Goal: Transaction & Acquisition: Download file/media

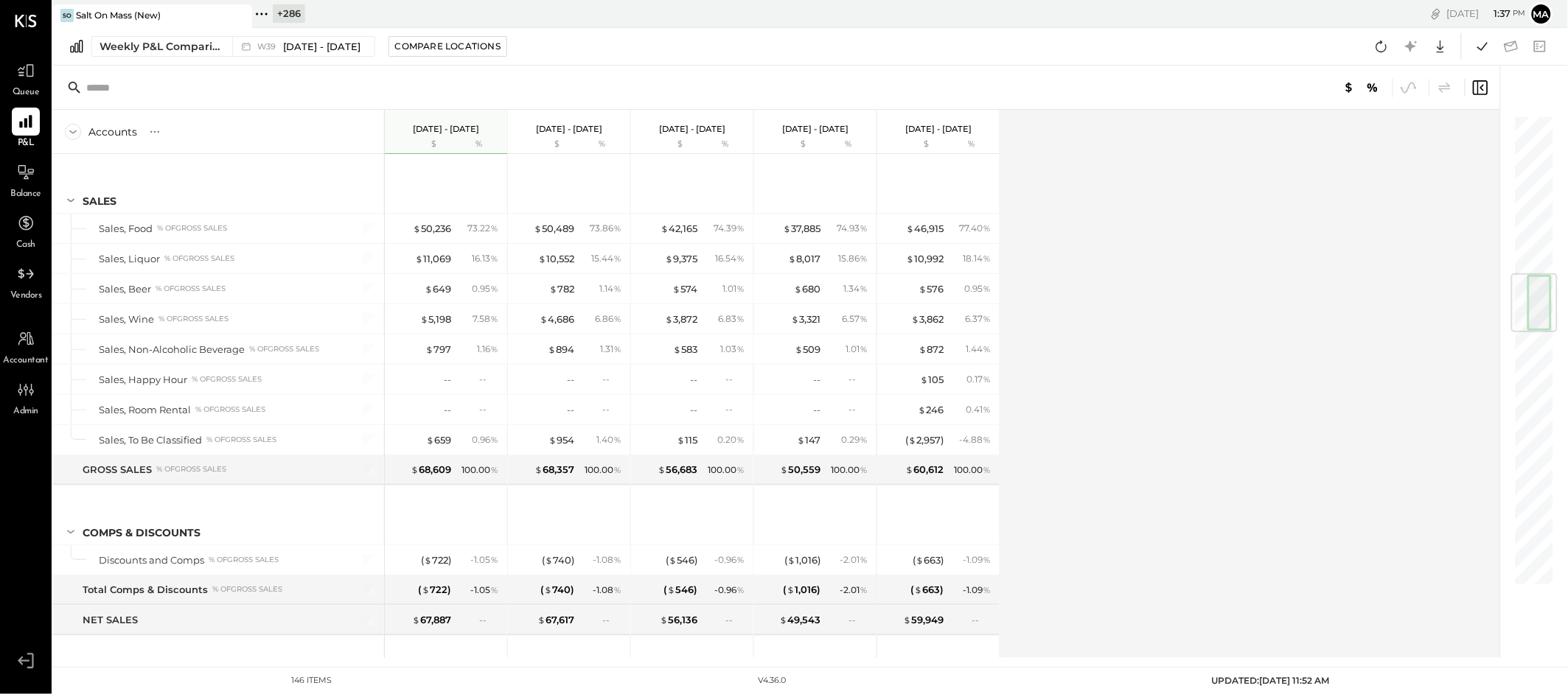
scroll to position [1347, 0]
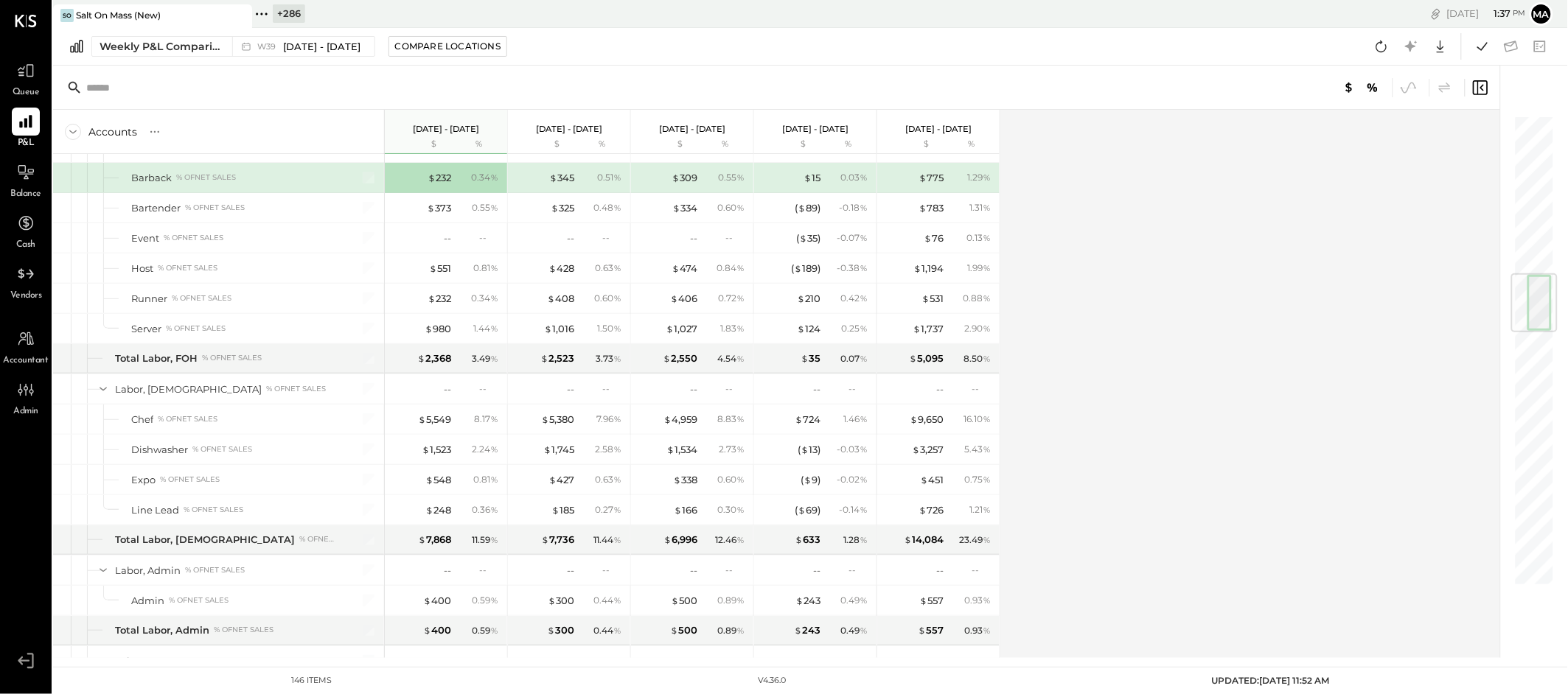
drag, startPoint x: 240, startPoint y: 17, endPoint x: 170, endPoint y: 25, distance: 70.5
click at [240, 17] on icon at bounding box center [240, 15] width 19 height 18
click at [67, 10] on icon at bounding box center [62, 14] width 20 height 20
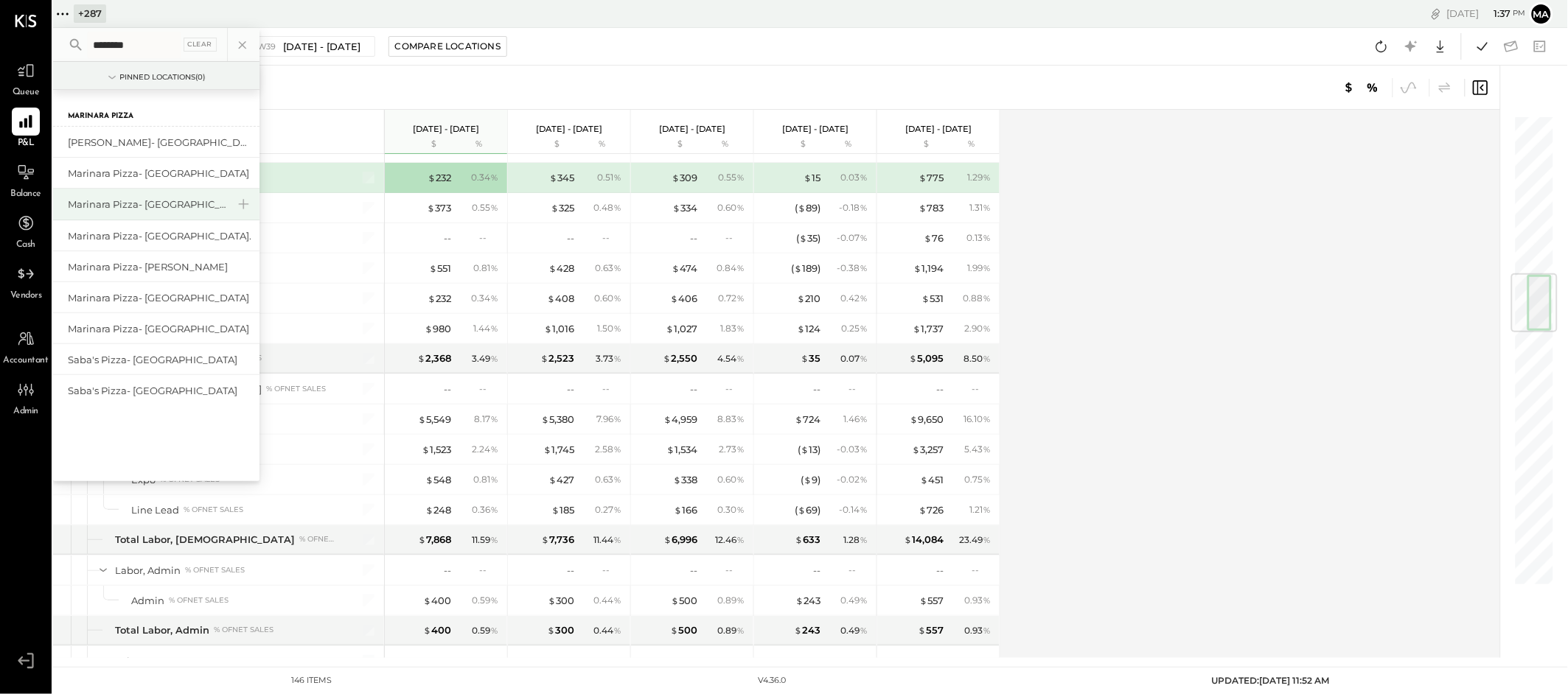
type input "********"
click at [167, 198] on div "Marinara Pizza- [GEOGRAPHIC_DATA]" at bounding box center [147, 204] width 159 height 14
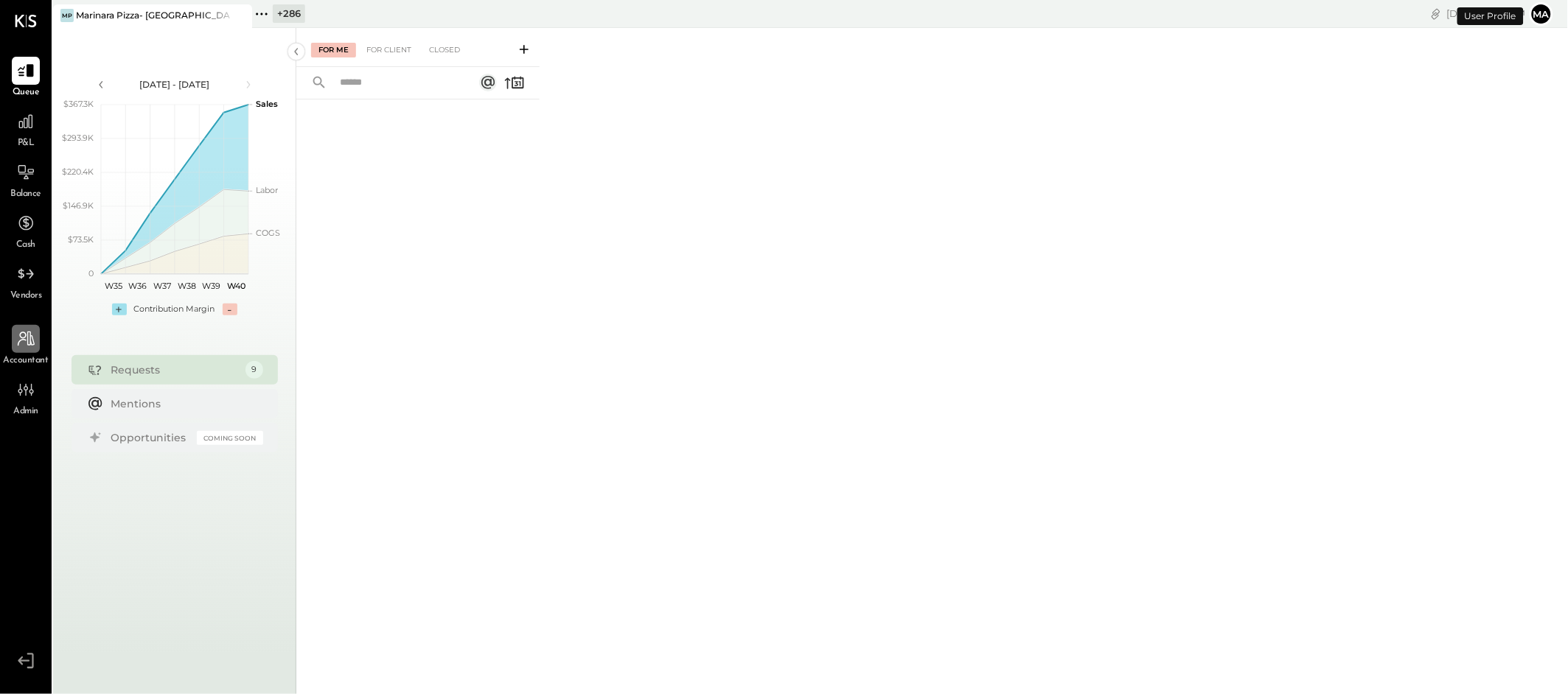
click at [31, 338] on icon at bounding box center [25, 339] width 20 height 20
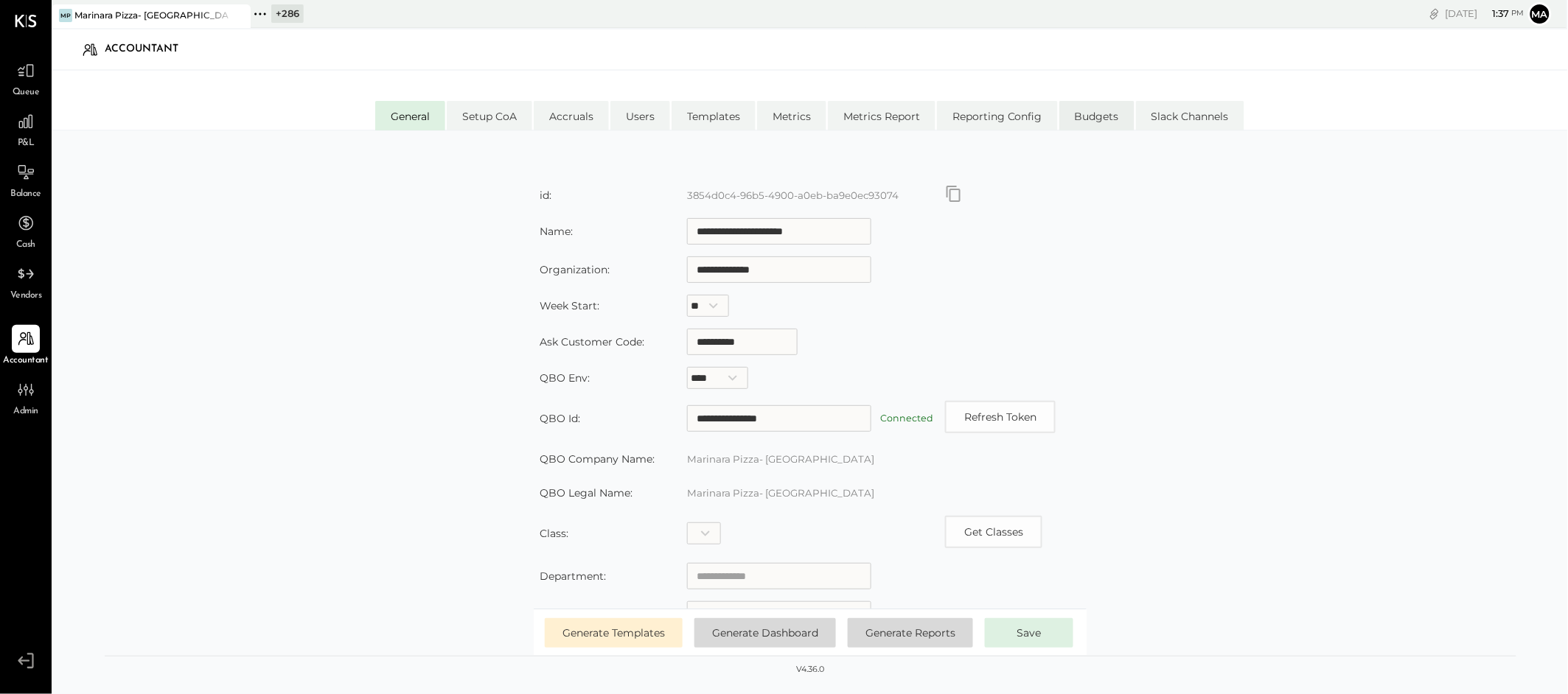
click at [1092, 112] on li "Budgets" at bounding box center [1096, 116] width 75 height 30
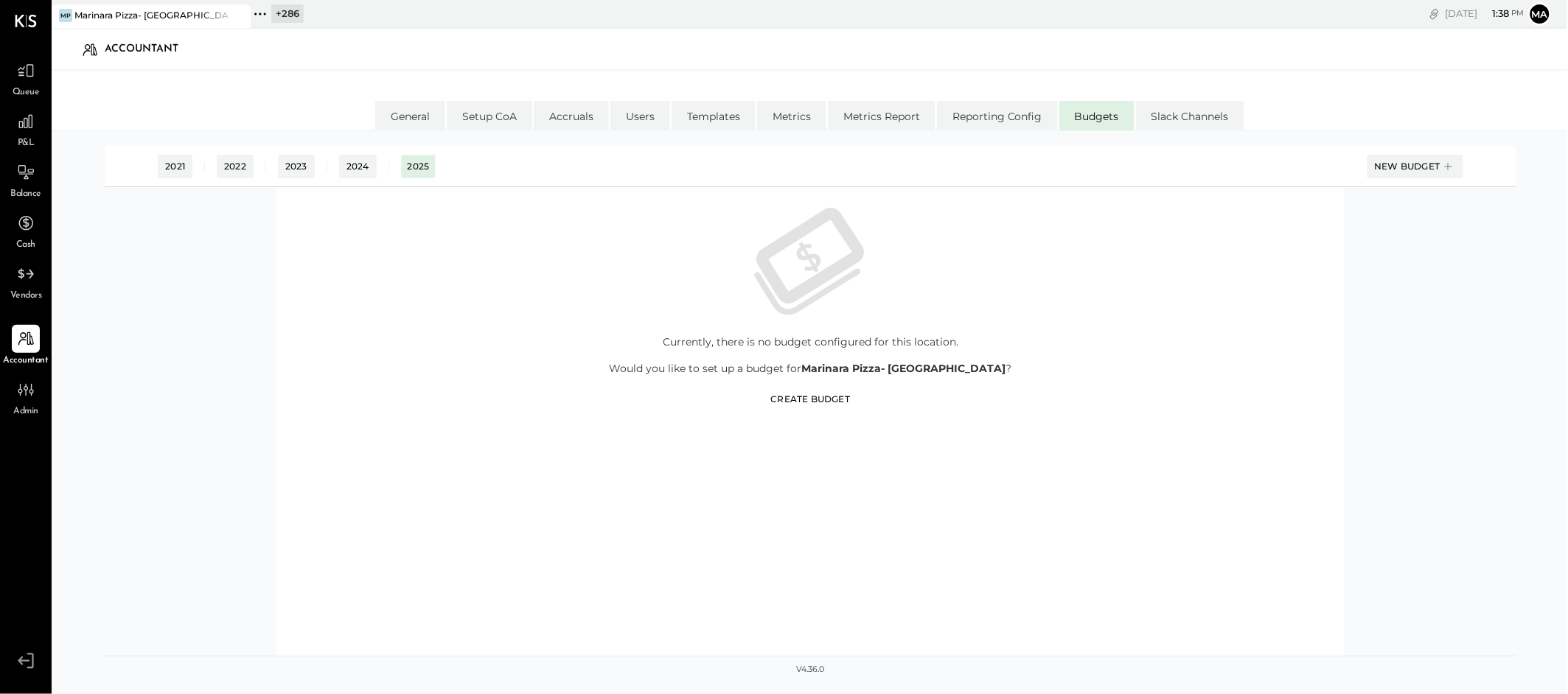
click at [827, 400] on div "Create Budget" at bounding box center [811, 398] width 80 height 13
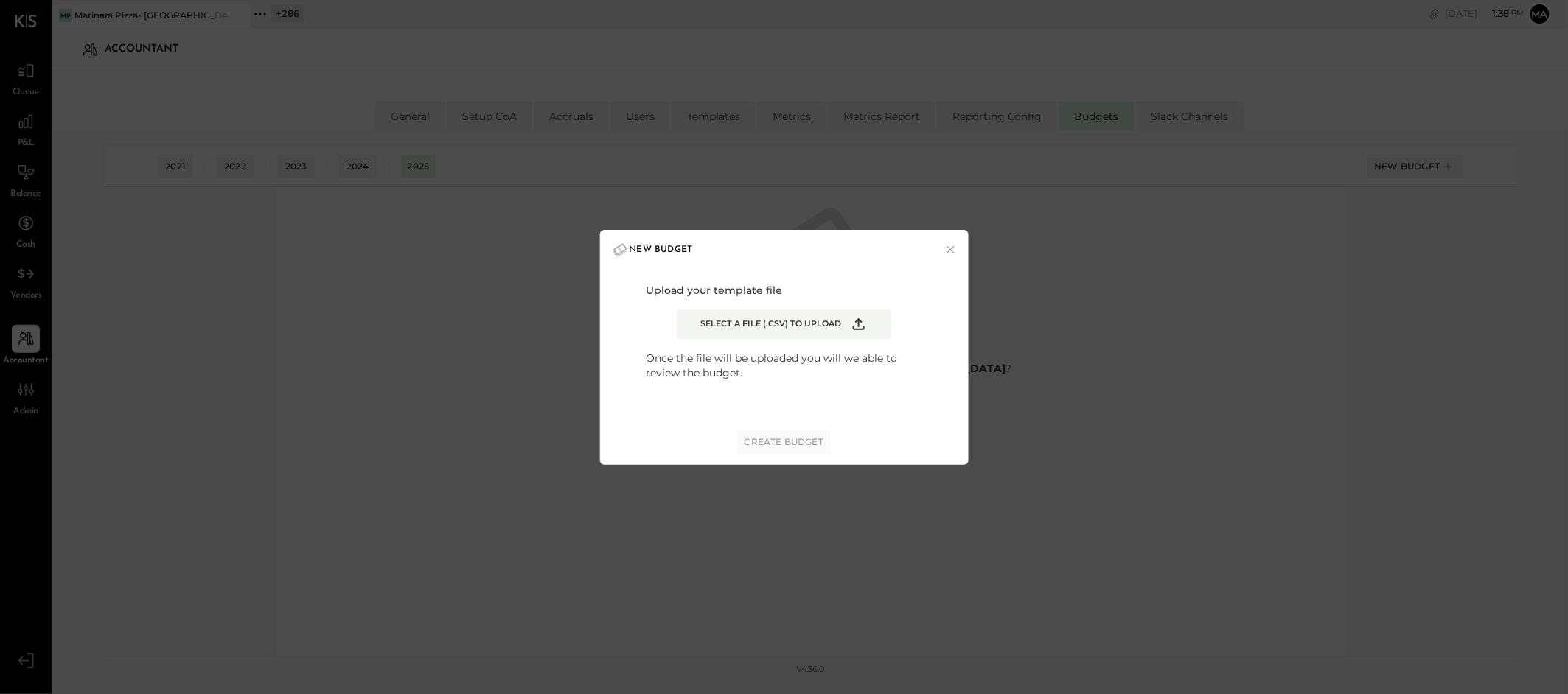
click at [790, 314] on label "Select a file (.csv) to upload" at bounding box center [784, 324] width 214 height 30
click at [0, 0] on input "Select a file (.csv) to upload" at bounding box center [0, 0] width 0 height 0
click at [747, 436] on div "Create Budget" at bounding box center [784, 442] width 80 height 13
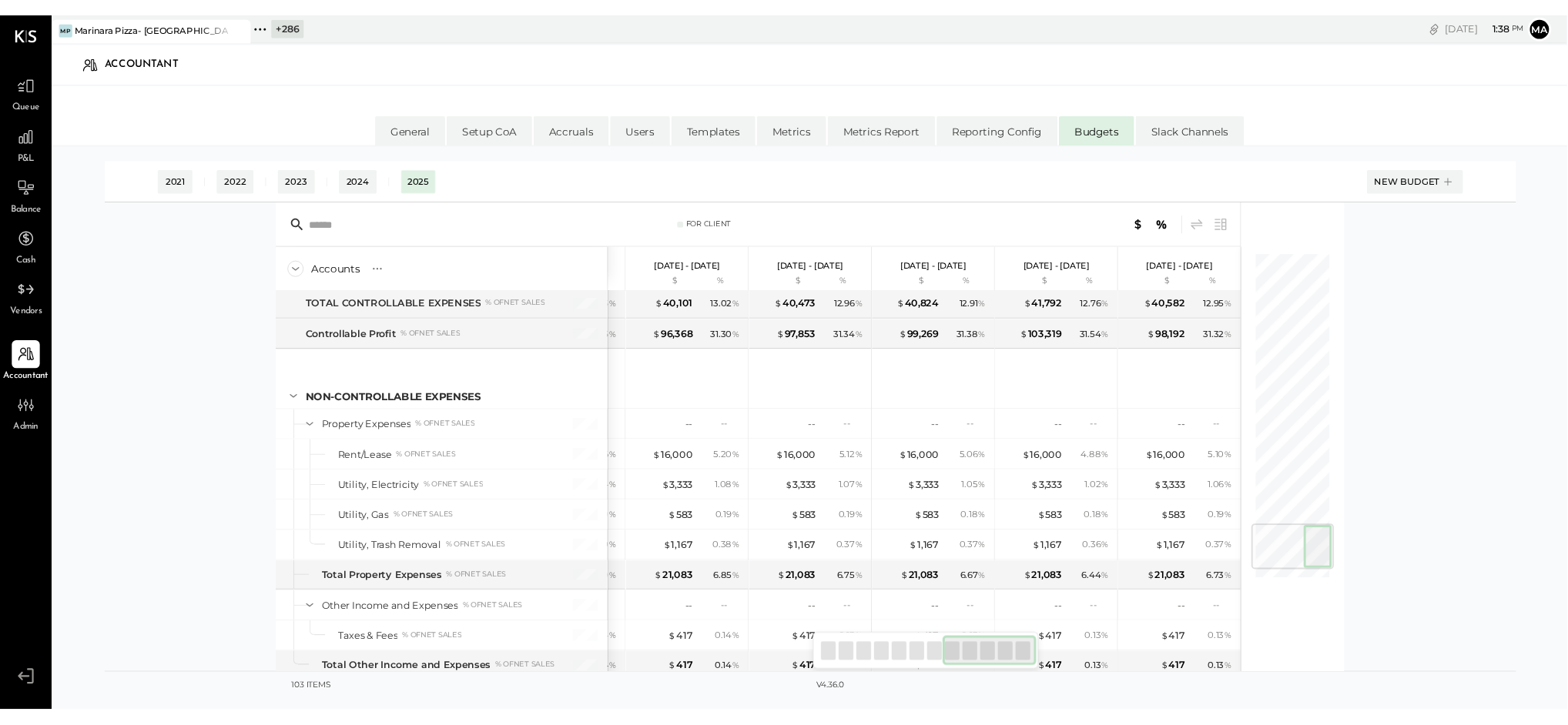
scroll to position [2536, 0]
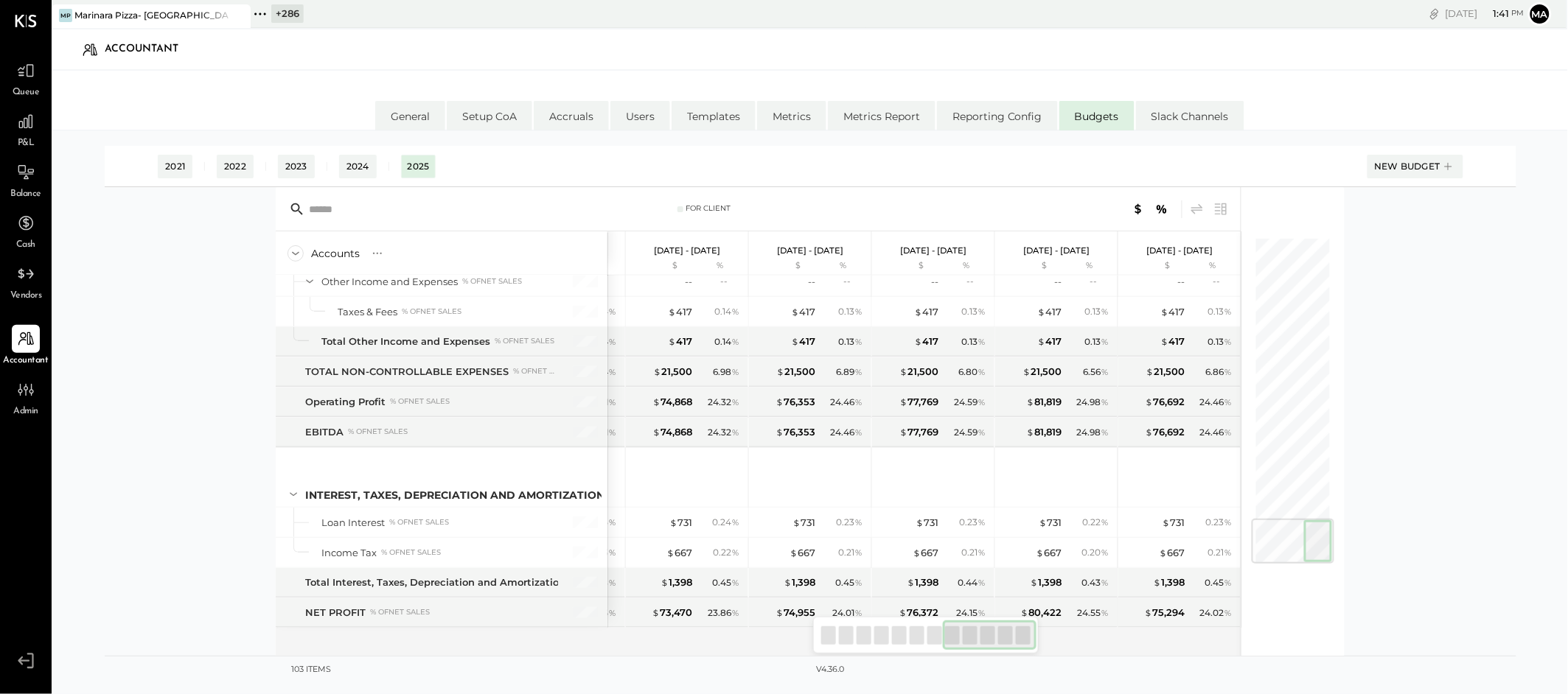
click at [241, 10] on icon at bounding box center [238, 15] width 19 height 18
click at [62, 12] on icon at bounding box center [61, 14] width 20 height 20
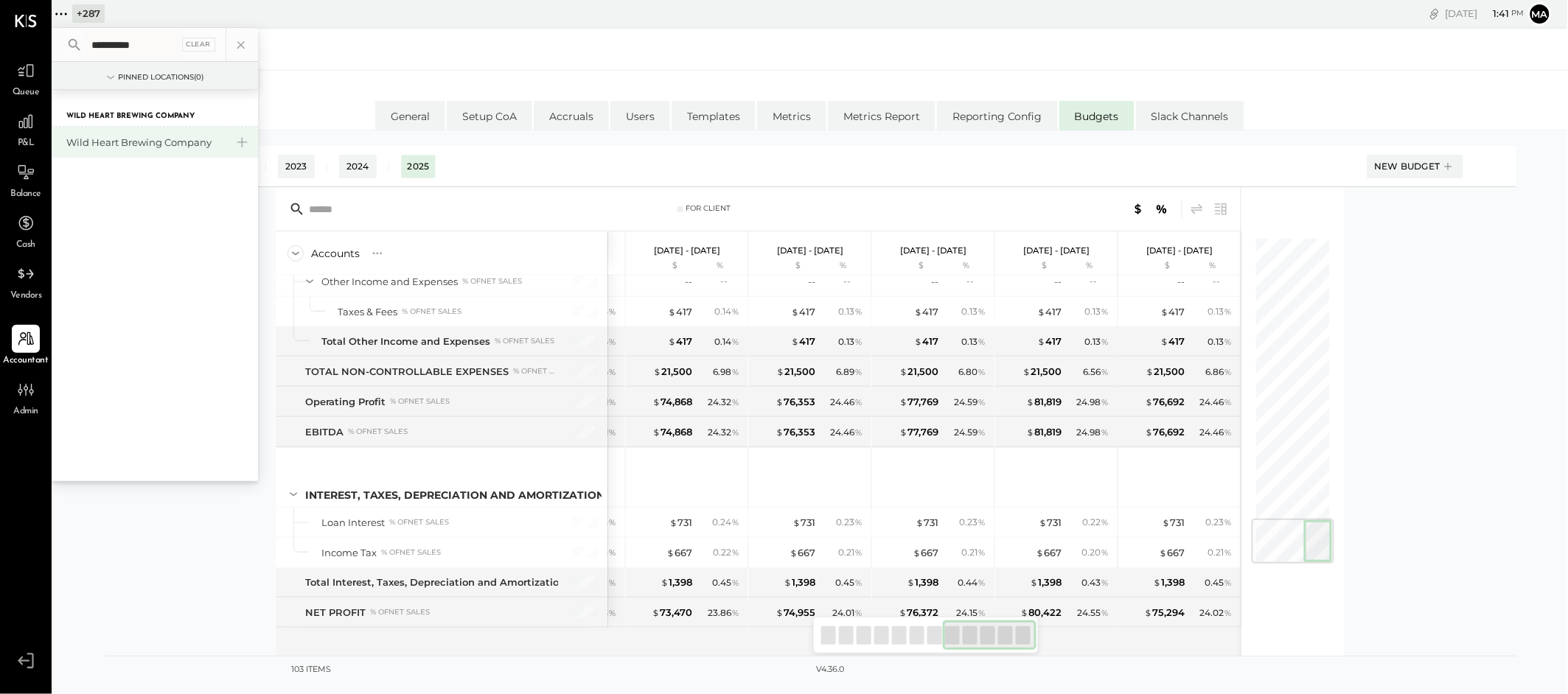
type input "**********"
click at [162, 144] on div "Wild Heart Brewing Company" at bounding box center [145, 143] width 159 height 14
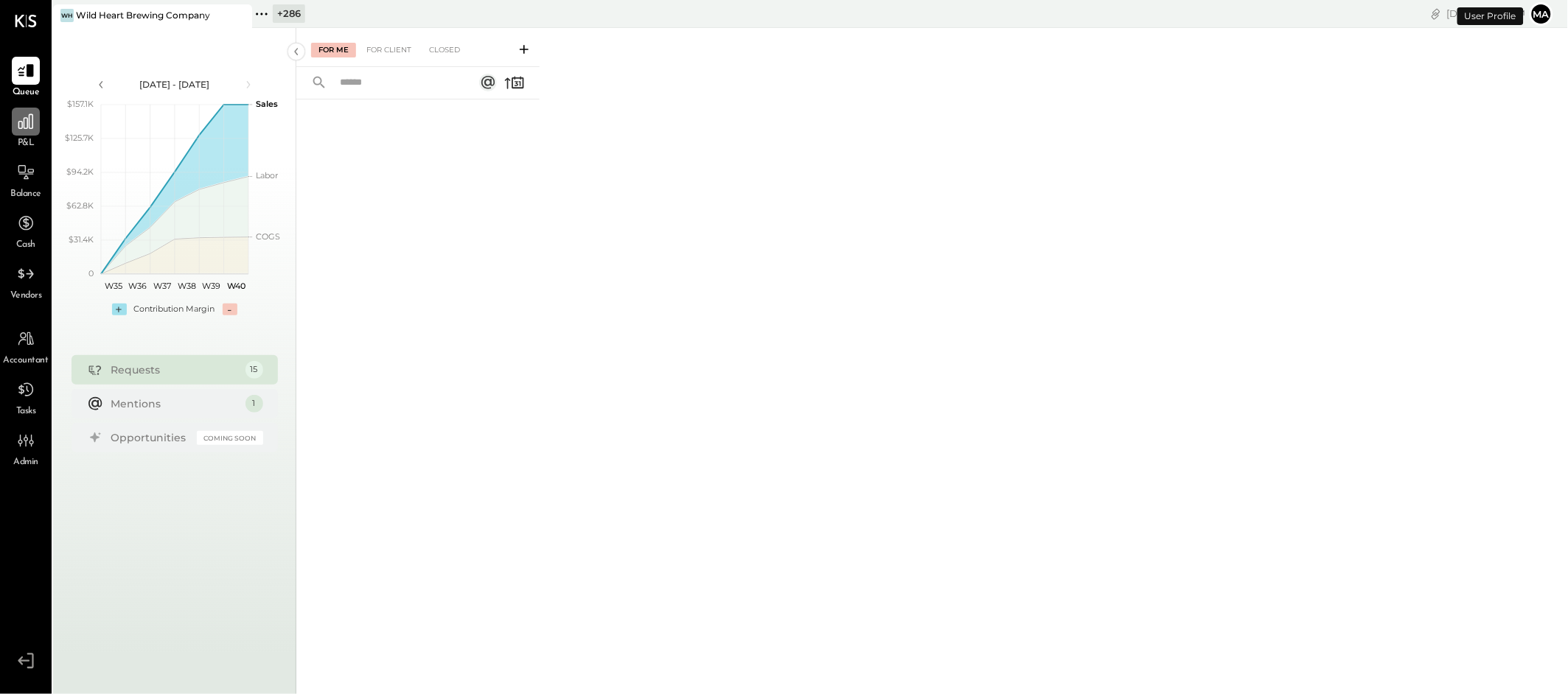
click at [27, 127] on icon at bounding box center [25, 121] width 14 height 14
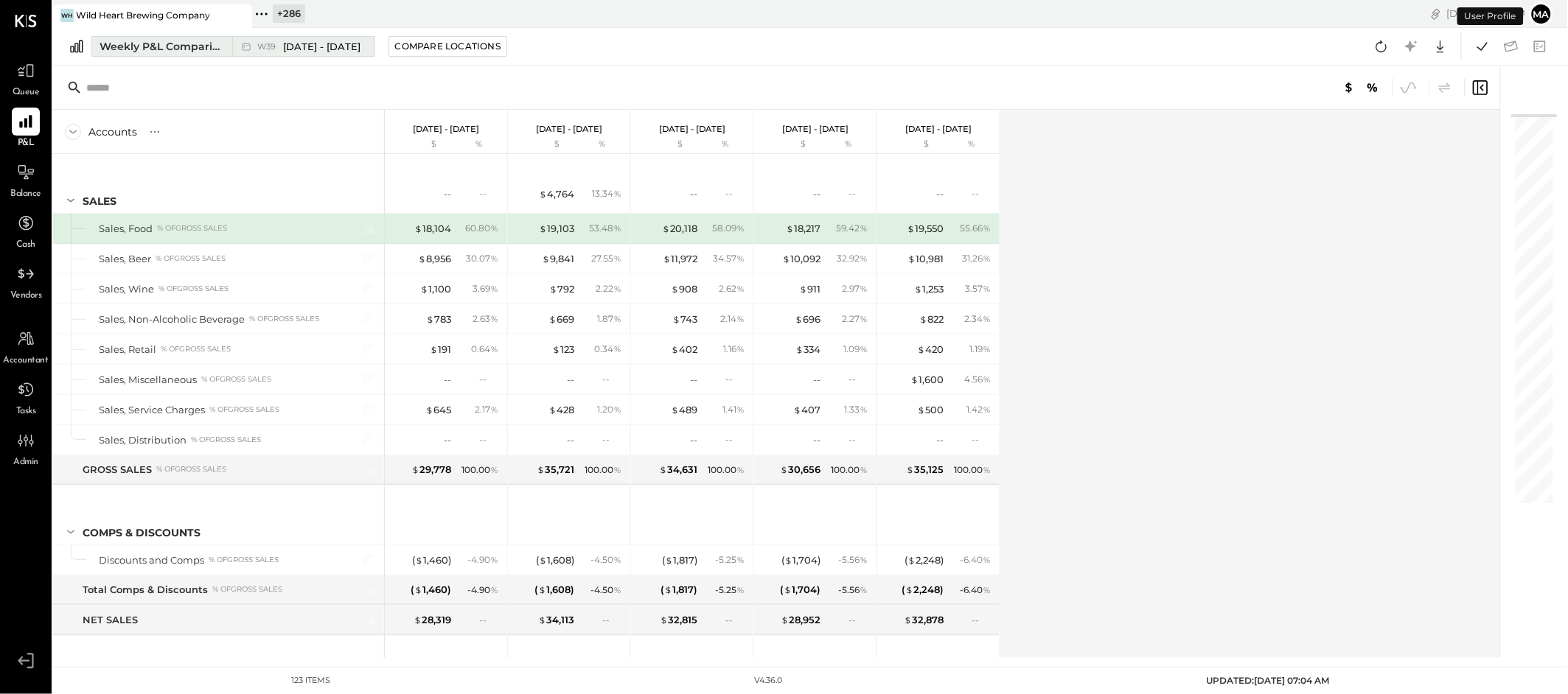
click at [225, 42] on button "Weekly P&L Comparison W39 [DATE] - [DATE]" at bounding box center [234, 46] width 284 height 20
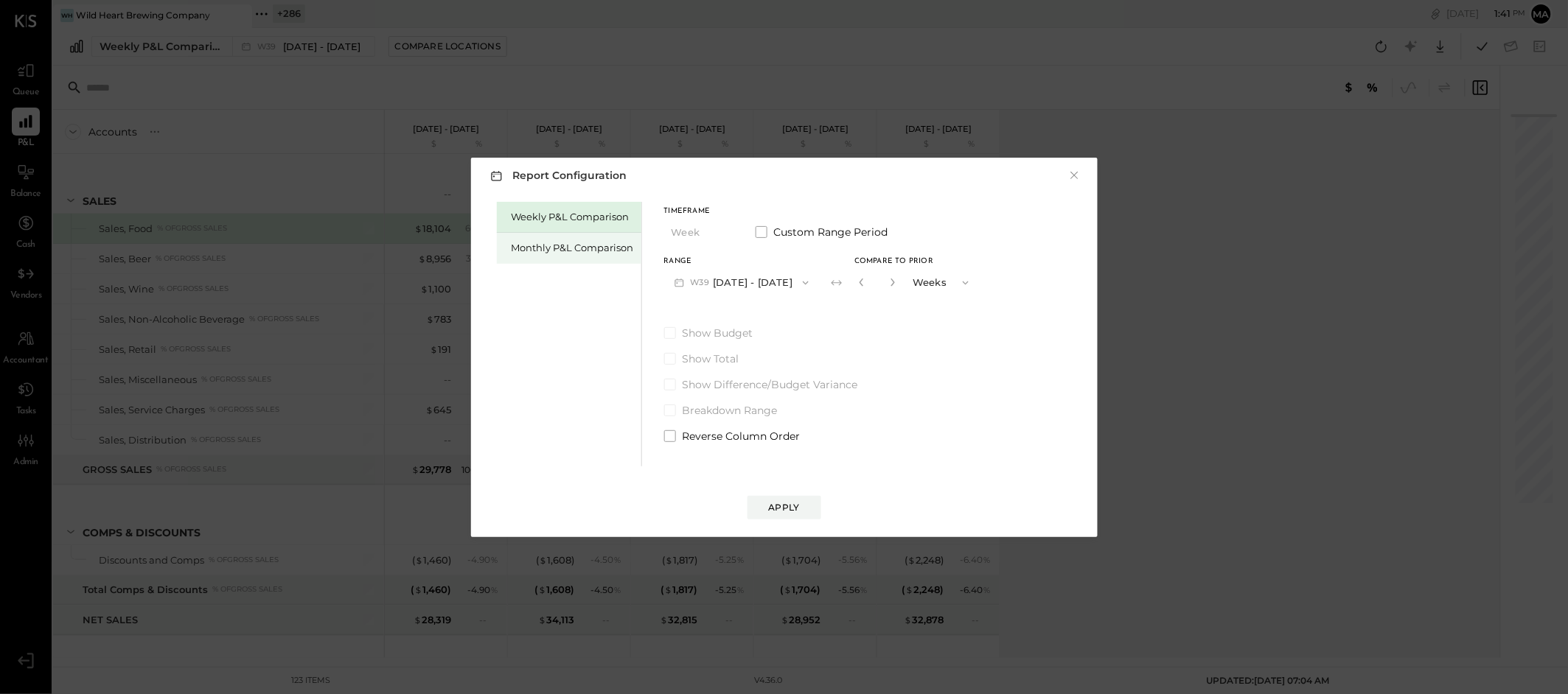
click at [558, 246] on div "Monthly P&L Comparison" at bounding box center [573, 248] width 122 height 14
click at [768, 280] on button "M10 [DATE] - [DATE]" at bounding box center [740, 283] width 153 height 27
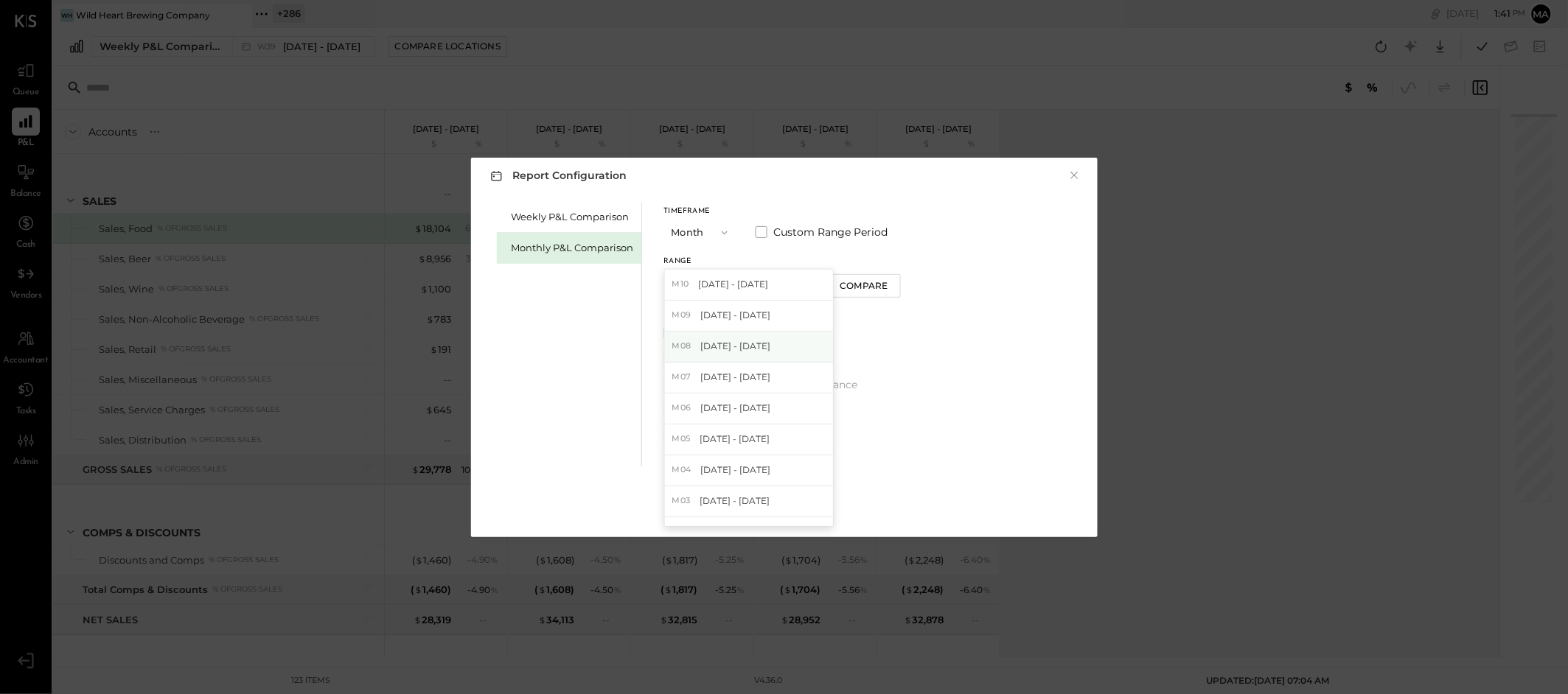
click at [748, 338] on div "M08 [DATE] - [DATE]" at bounding box center [749, 347] width 168 height 31
click at [853, 288] on div "Compare" at bounding box center [866, 285] width 48 height 13
click at [889, 279] on icon "button" at bounding box center [892, 282] width 8 height 8
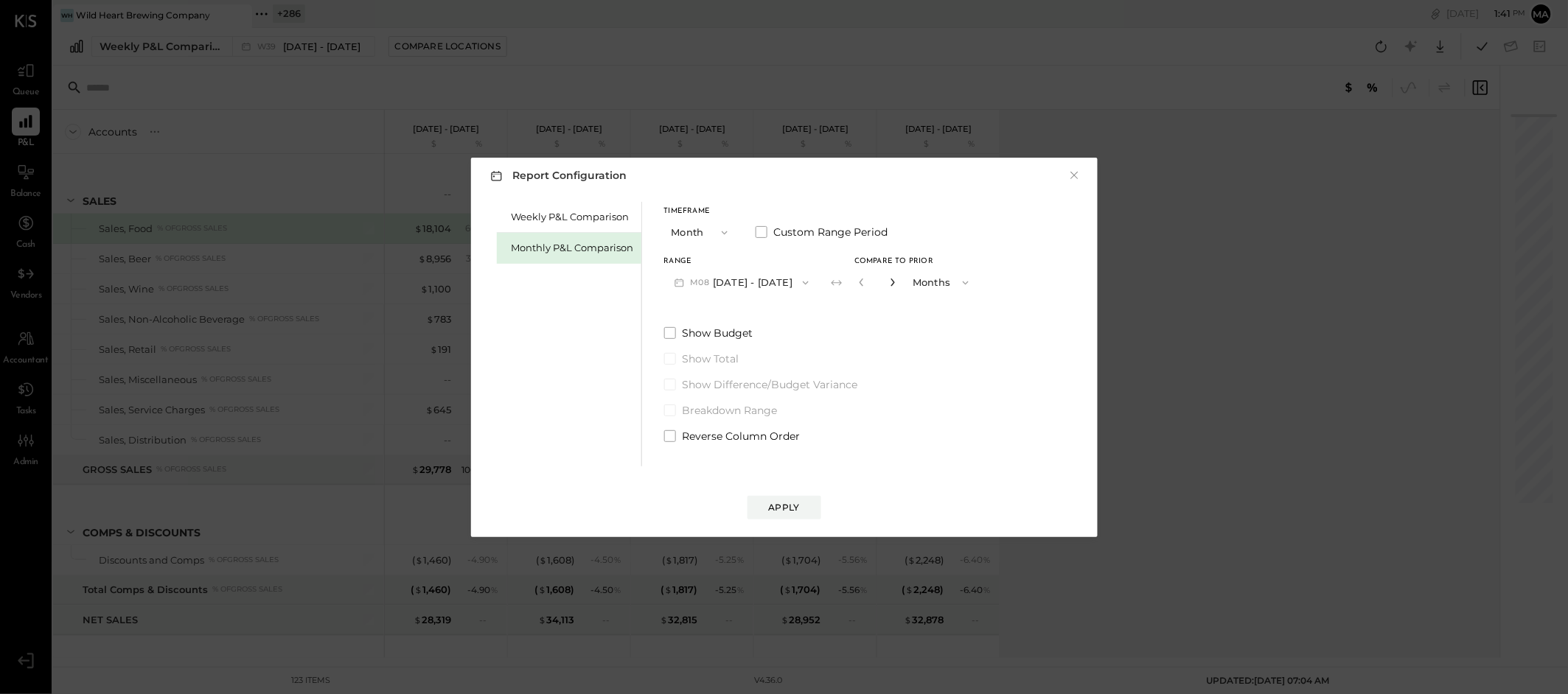
click at [889, 279] on icon "button" at bounding box center [892, 282] width 8 height 8
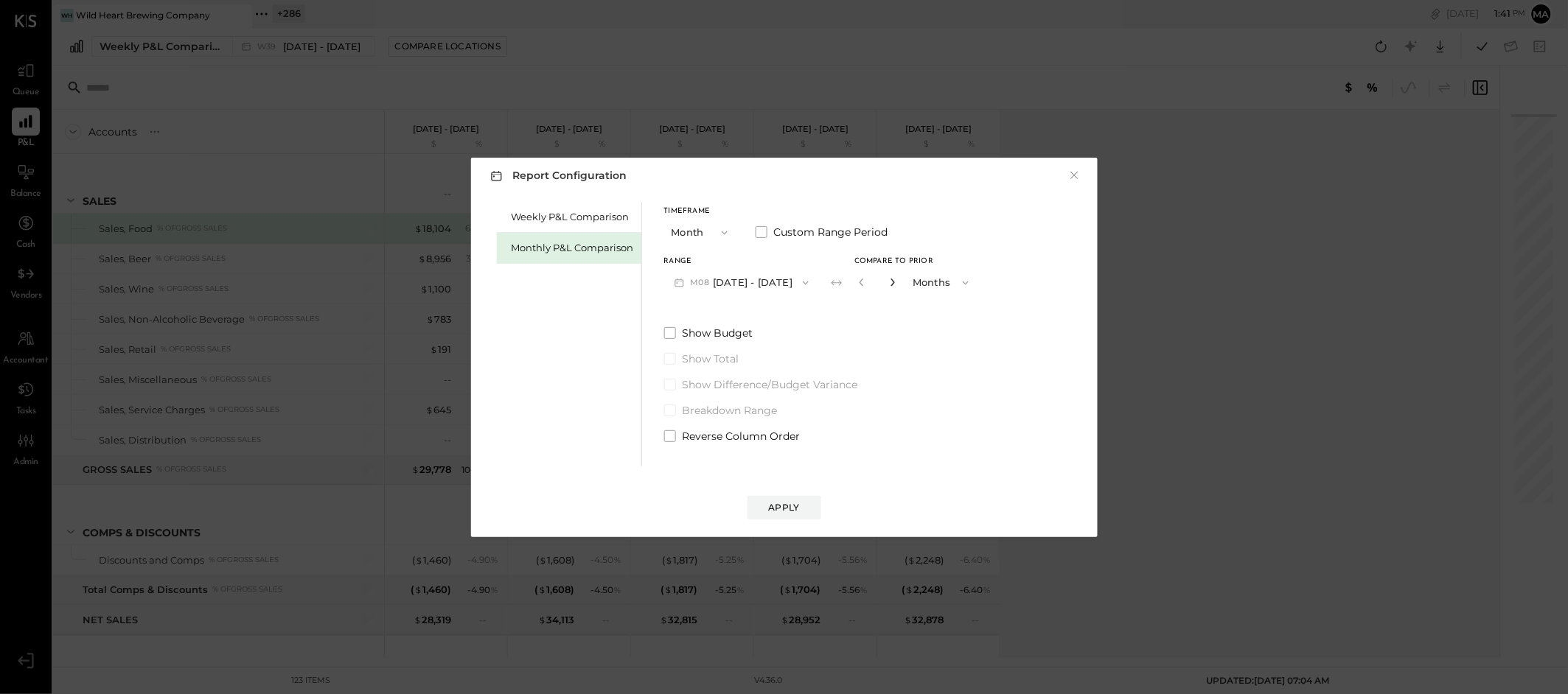
click at [889, 279] on icon "button" at bounding box center [892, 282] width 8 height 8
type input "**"
click at [788, 503] on div "Apply" at bounding box center [784, 507] width 31 height 13
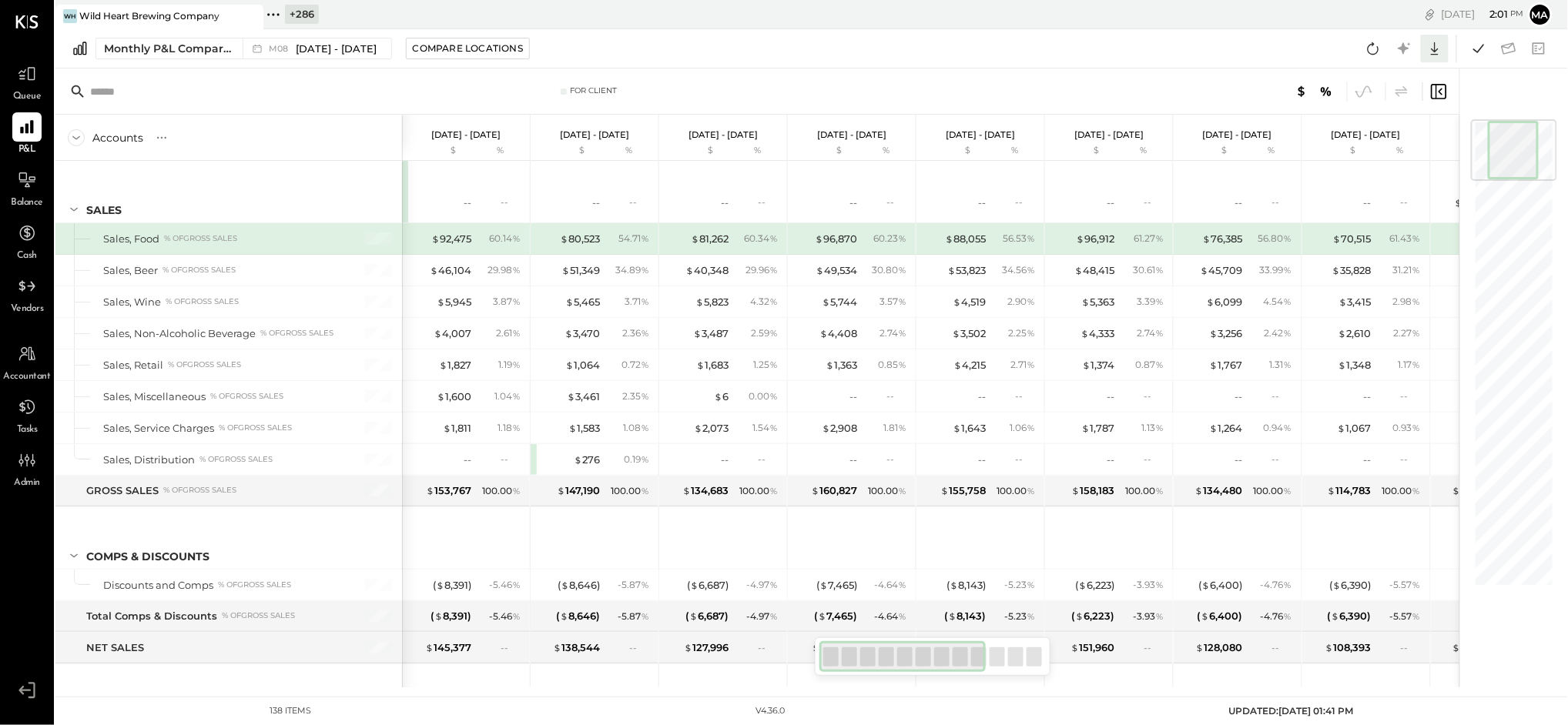
click at [1437, 46] on icon at bounding box center [1435, 48] width 20 height 20
click at [1389, 75] on link "CSV" at bounding box center [1387, 74] width 123 height 32
